Goal: Transaction & Acquisition: Purchase product/service

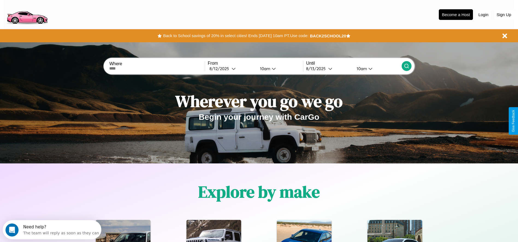
scroll to position [113, 0]
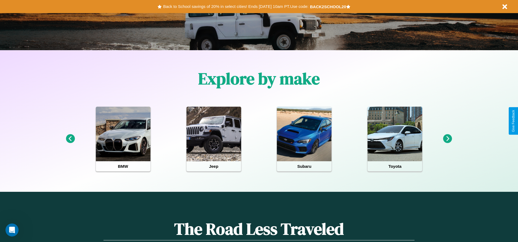
click at [70, 139] on icon at bounding box center [70, 138] width 9 height 9
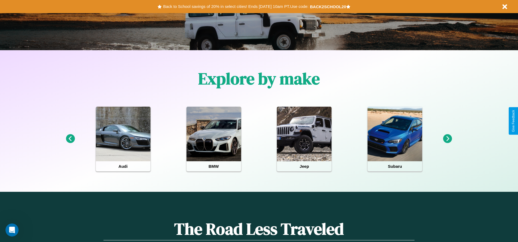
click at [448, 139] on icon at bounding box center [447, 138] width 9 height 9
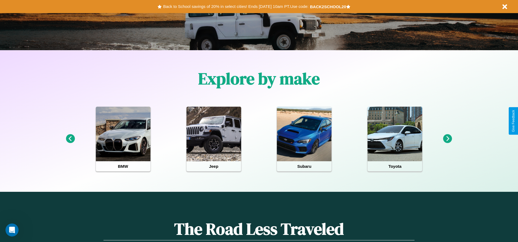
click at [448, 139] on icon at bounding box center [447, 138] width 9 height 9
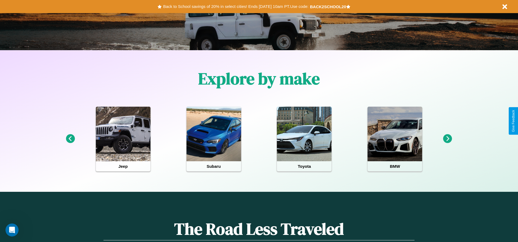
click at [70, 139] on icon at bounding box center [70, 138] width 9 height 9
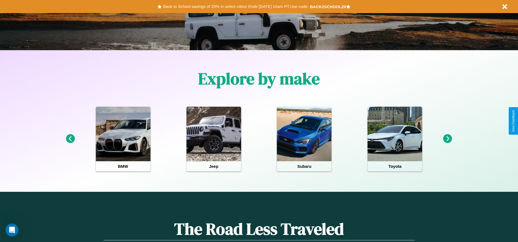
click at [448, 139] on icon at bounding box center [447, 138] width 9 height 9
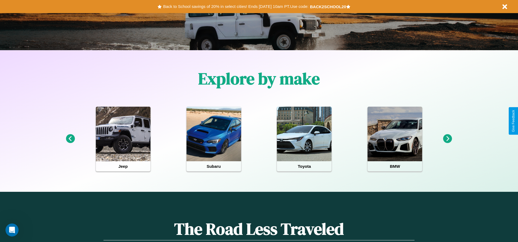
click at [448, 139] on icon at bounding box center [447, 138] width 9 height 9
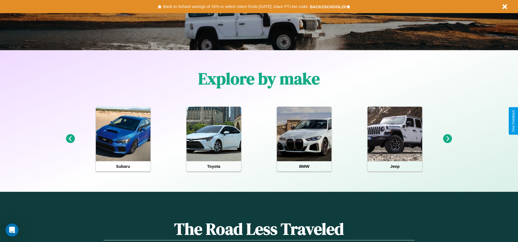
click at [448, 139] on icon at bounding box center [447, 138] width 9 height 9
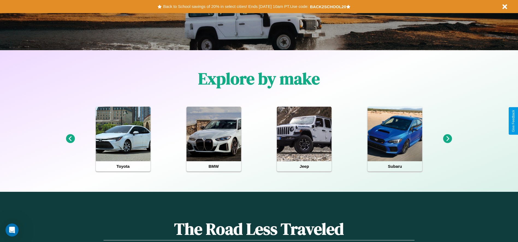
click at [70, 139] on icon at bounding box center [70, 138] width 9 height 9
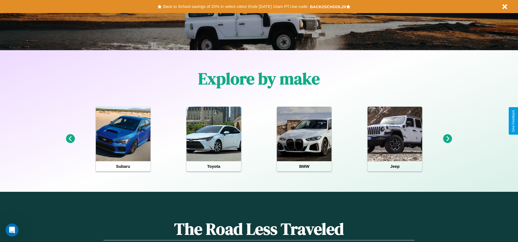
click at [70, 139] on icon at bounding box center [70, 138] width 9 height 9
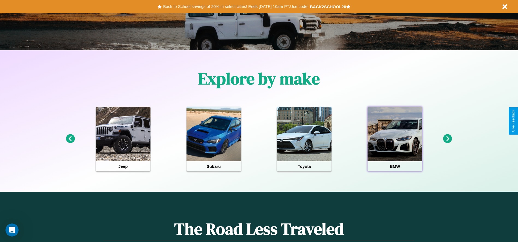
click at [395, 139] on div at bounding box center [395, 134] width 55 height 55
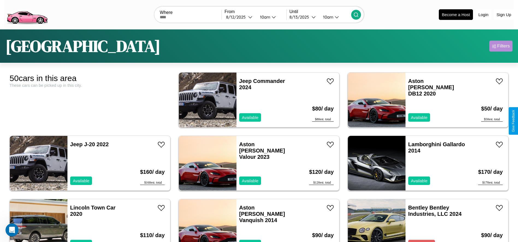
click at [501, 46] on div "Filters" at bounding box center [503, 45] width 13 height 5
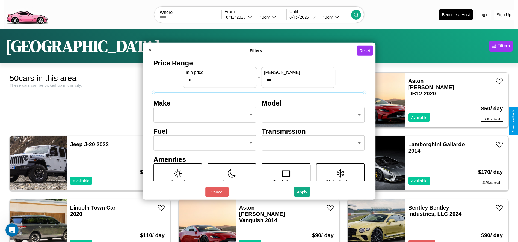
click at [203, 115] on body "CarGo Where From 8 / 12 / 2025 10am Until 8 / 13 / 2025 10am Become a Host Logi…" at bounding box center [259, 138] width 518 height 276
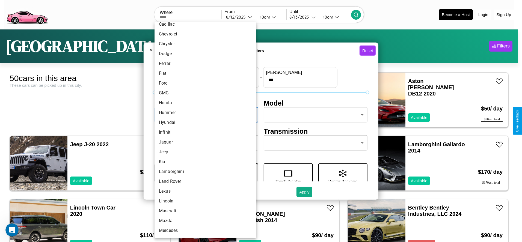
scroll to position [96, 0]
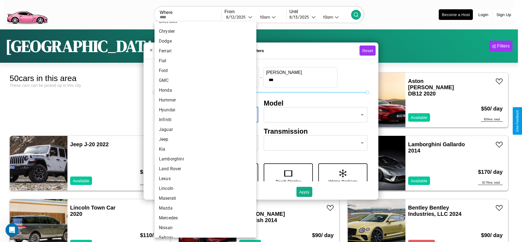
click at [203, 130] on li "Jaguar" at bounding box center [206, 130] width 102 height 10
type input "******"
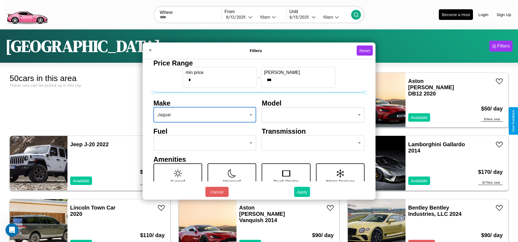
click at [302, 192] on button "Apply" at bounding box center [302, 192] width 16 height 10
